Goal: Check status

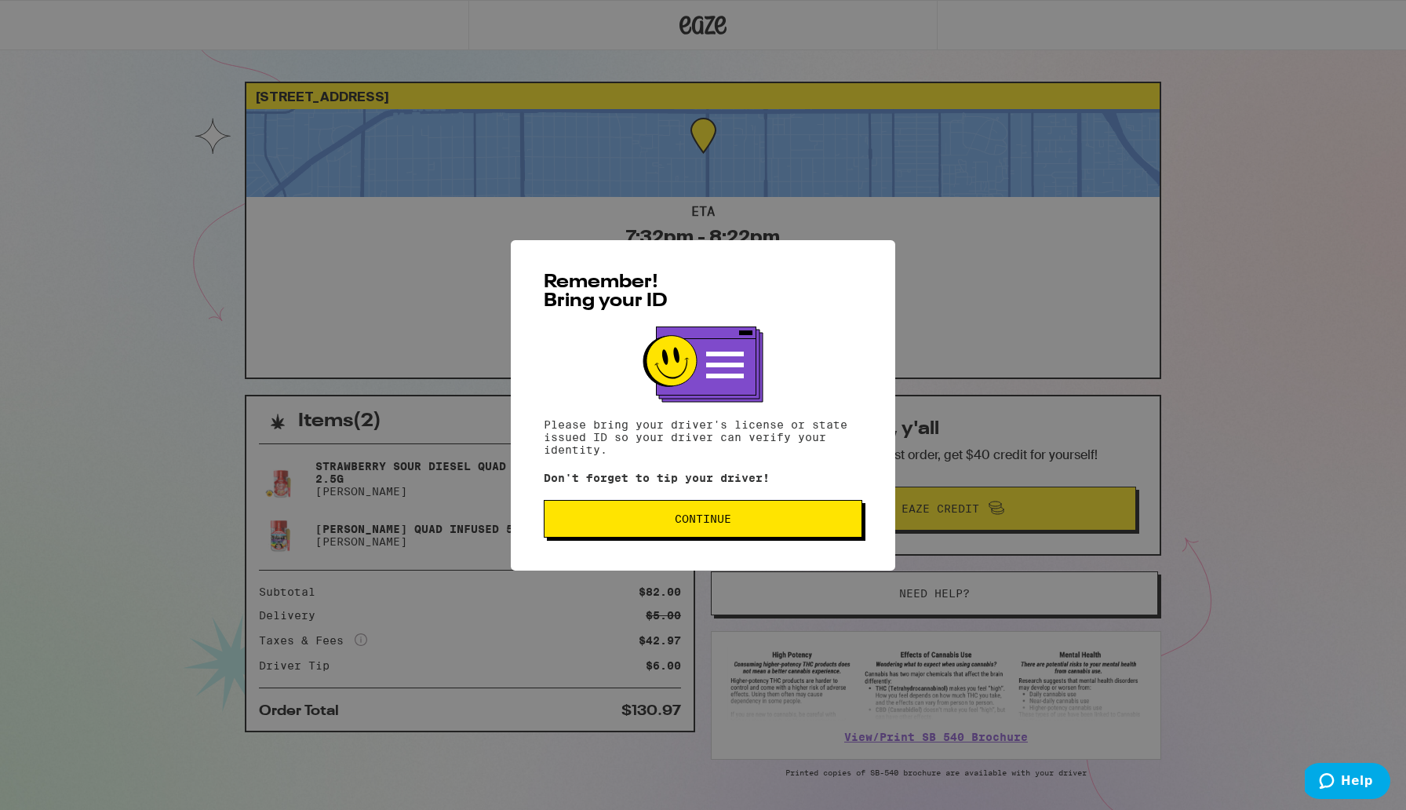
scroll to position [49, 0]
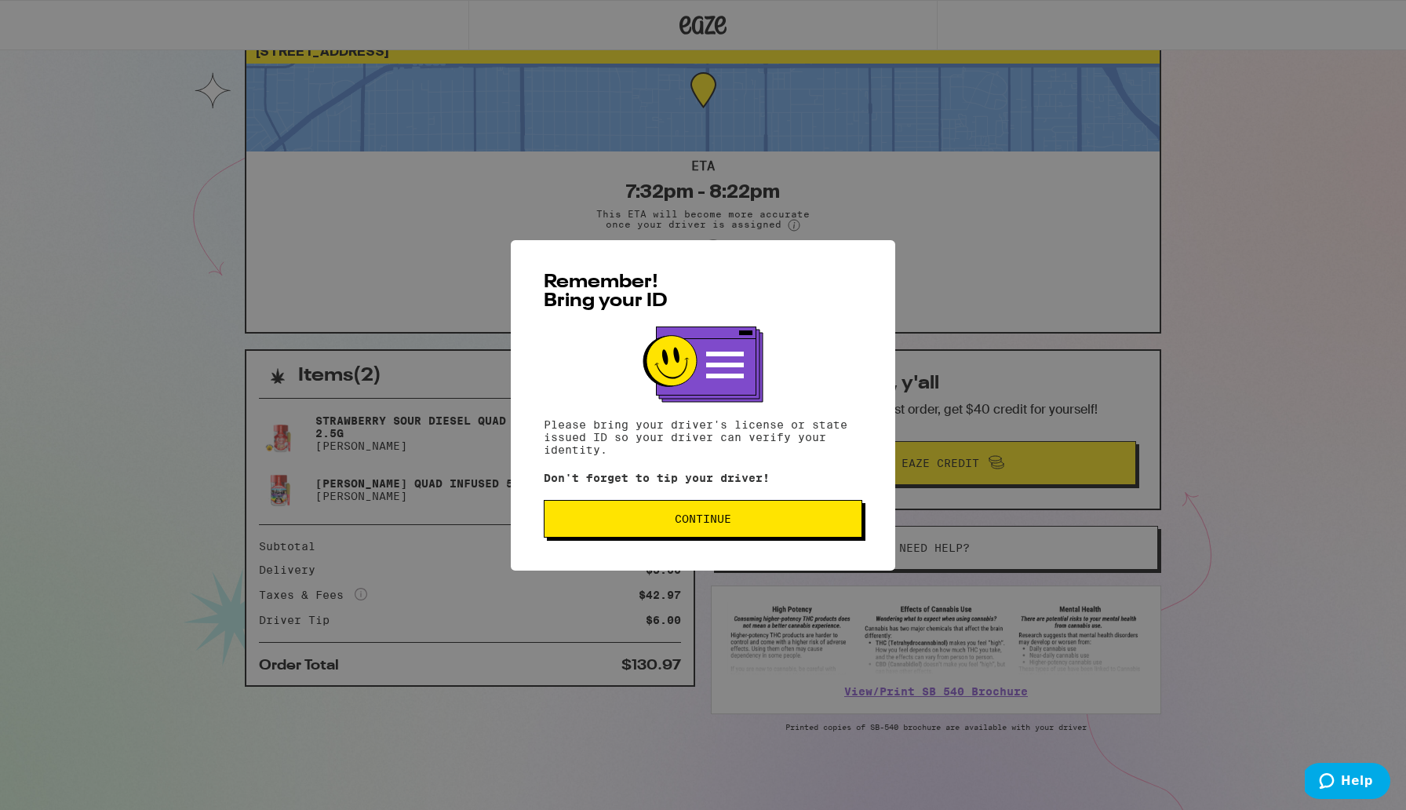
click at [637, 513] on button "Continue" at bounding box center [703, 519] width 319 height 38
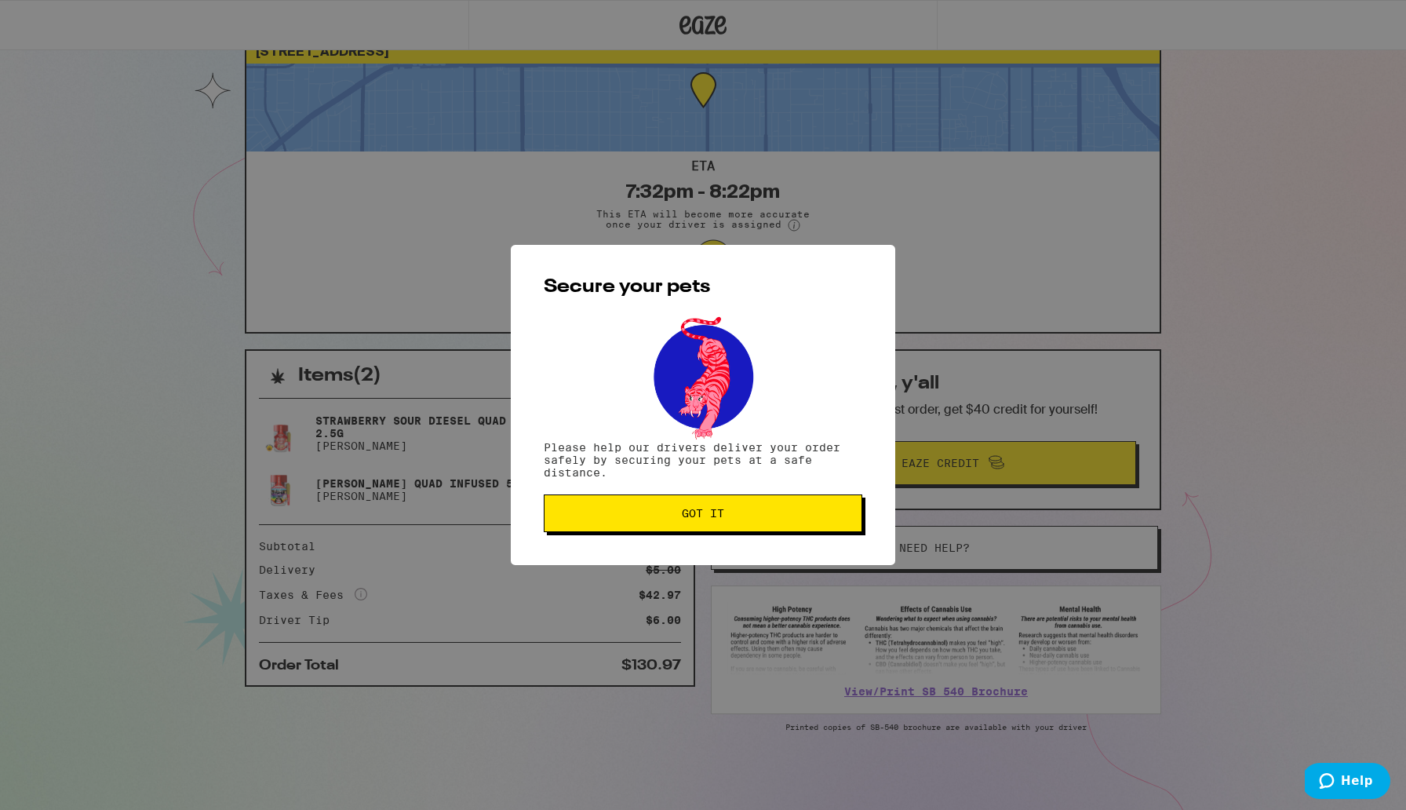
drag, startPoint x: 637, startPoint y: 524, endPoint x: 637, endPoint y: 516, distance: 8.6
click at [637, 523] on button "Got it" at bounding box center [703, 513] width 319 height 38
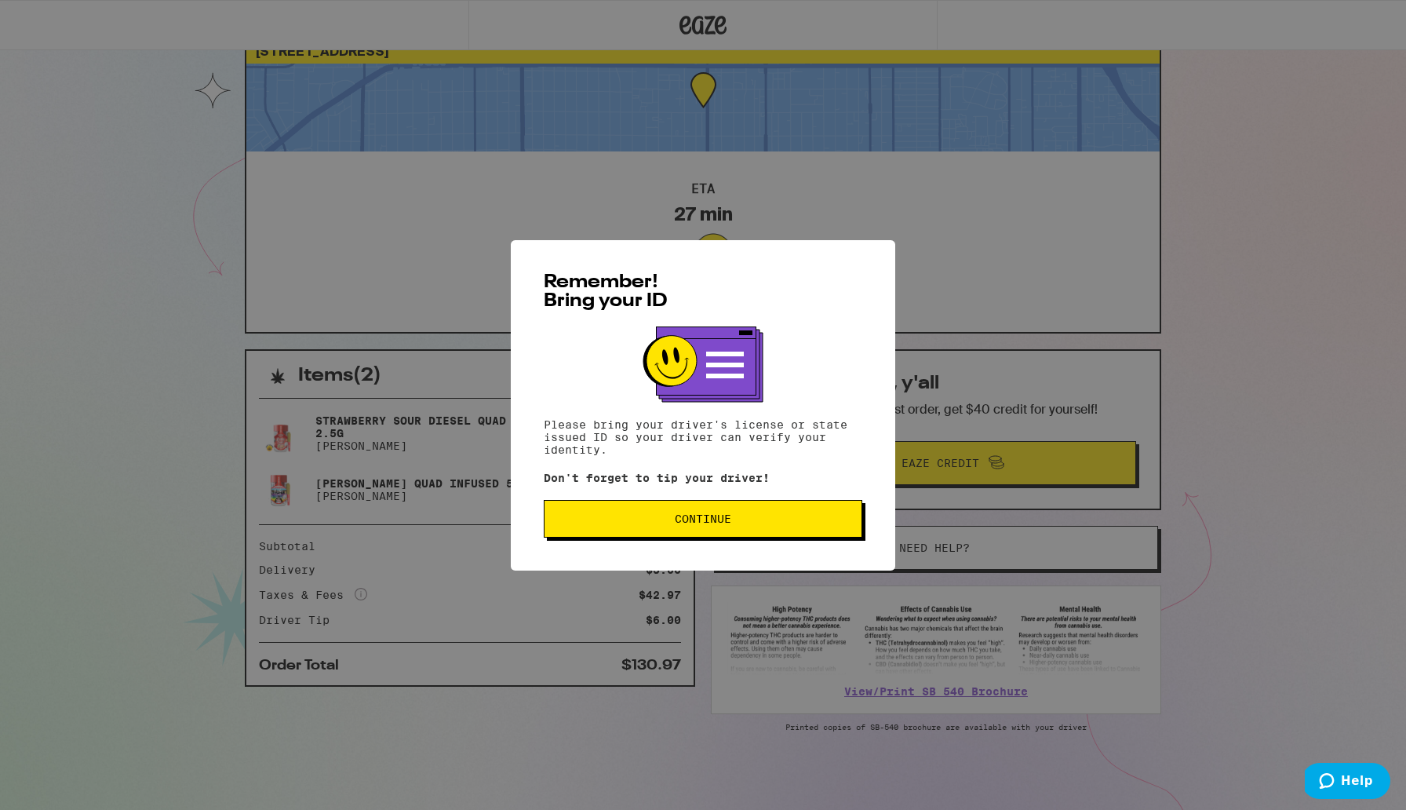
click at [790, 524] on span "Continue" at bounding box center [703, 518] width 292 height 11
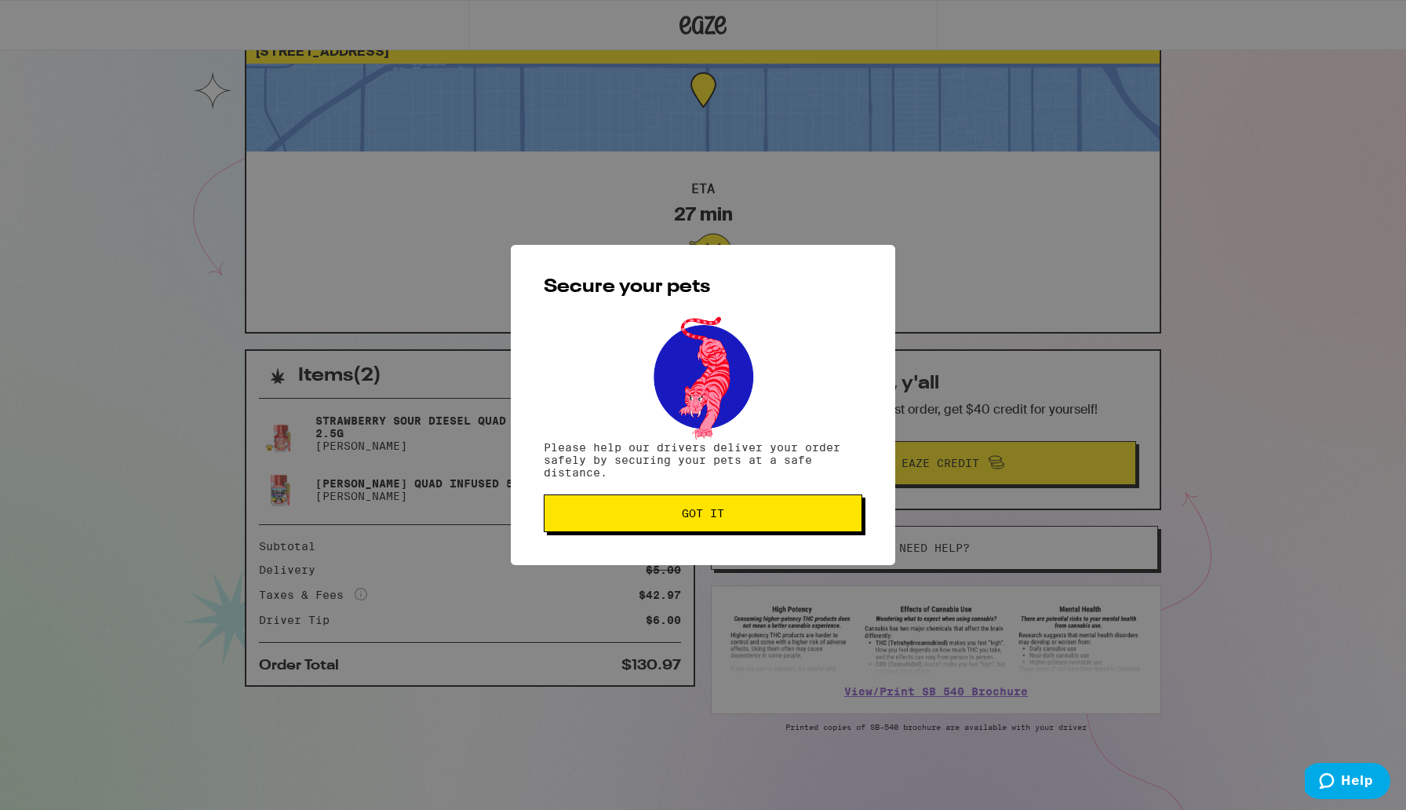
drag, startPoint x: 790, startPoint y: 524, endPoint x: 792, endPoint y: 512, distance: 12.8
click at [792, 516] on button "Got it" at bounding box center [703, 513] width 319 height 38
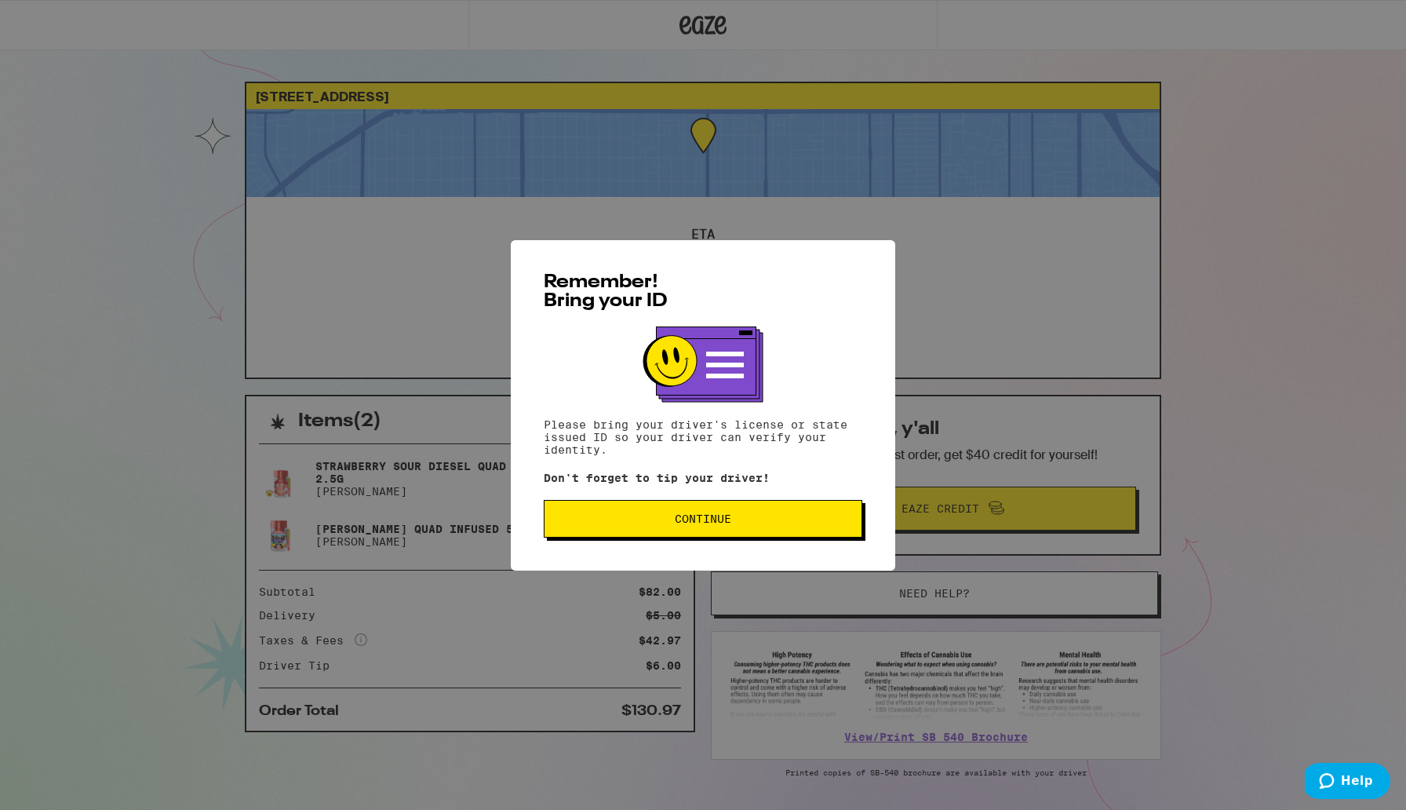
click at [795, 515] on button "Continue" at bounding box center [703, 519] width 319 height 38
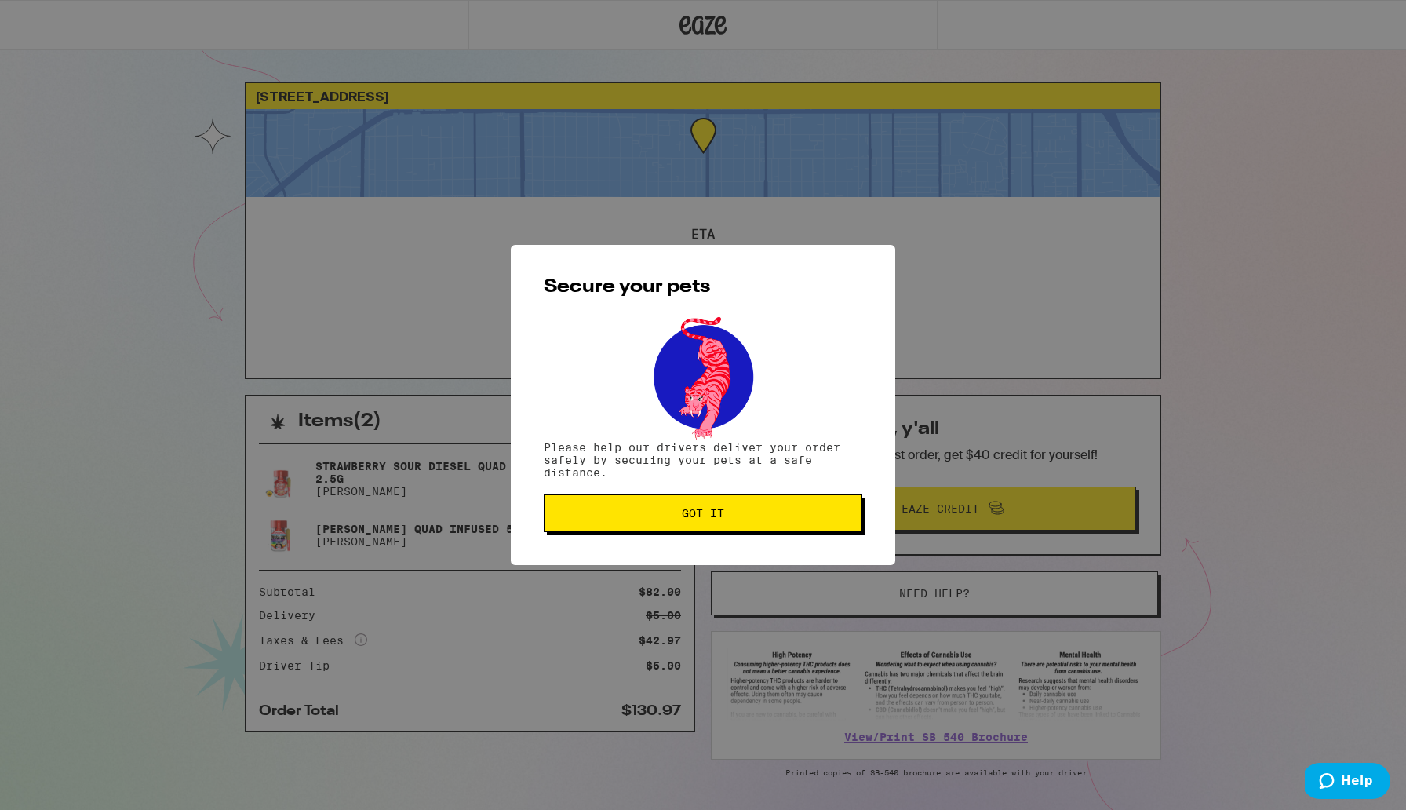
click at [795, 514] on span "Got it" at bounding box center [703, 513] width 292 height 11
